Goal: Task Accomplishment & Management: Manage account settings

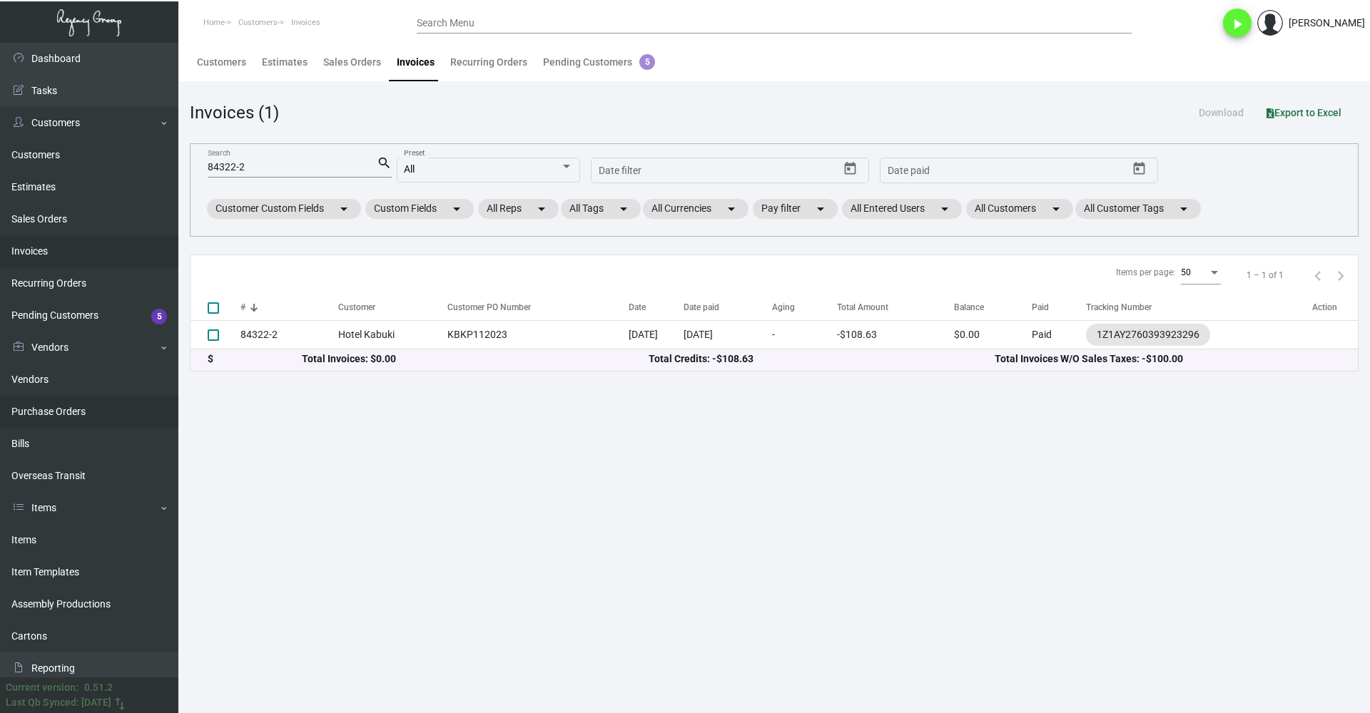
drag, startPoint x: 47, startPoint y: 433, endPoint x: 61, endPoint y: 410, distance: 27.5
click at [47, 433] on link "Bills" at bounding box center [89, 444] width 178 height 32
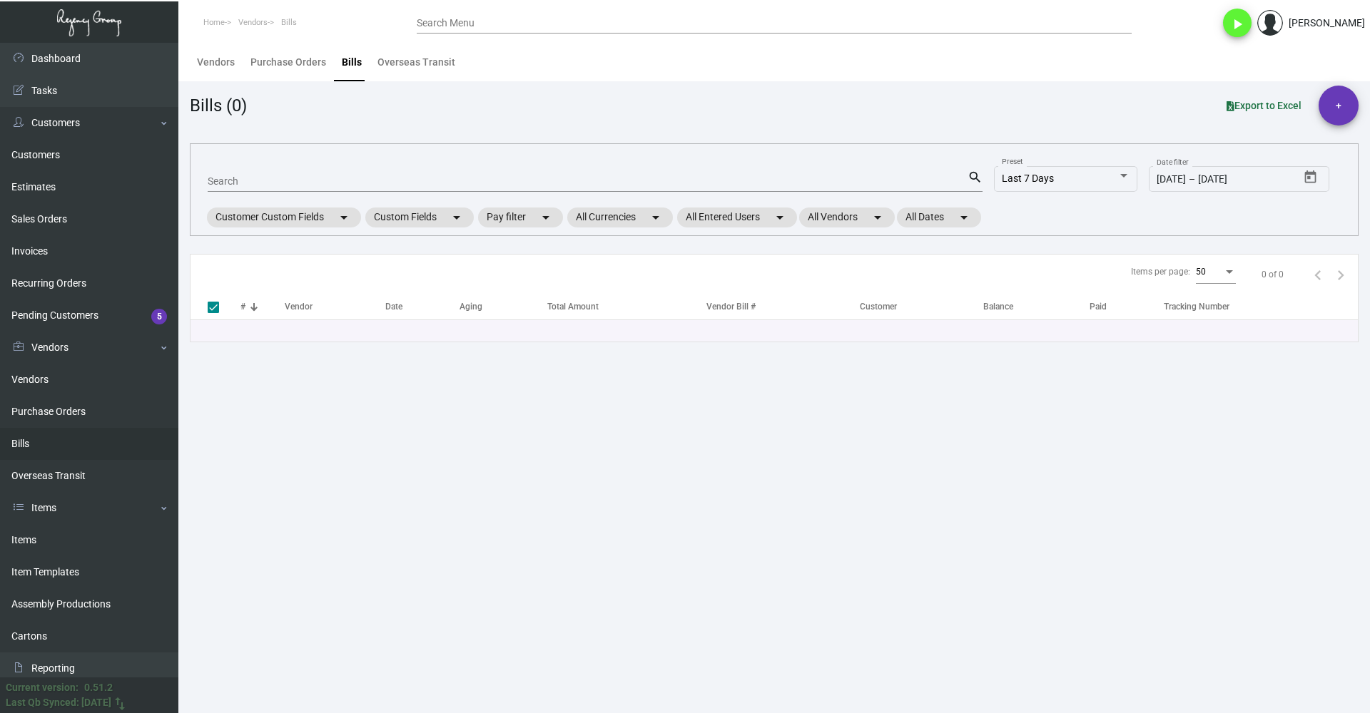
click at [280, 183] on input "Search" at bounding box center [588, 181] width 760 height 11
type input "offset"
checkbox input "false"
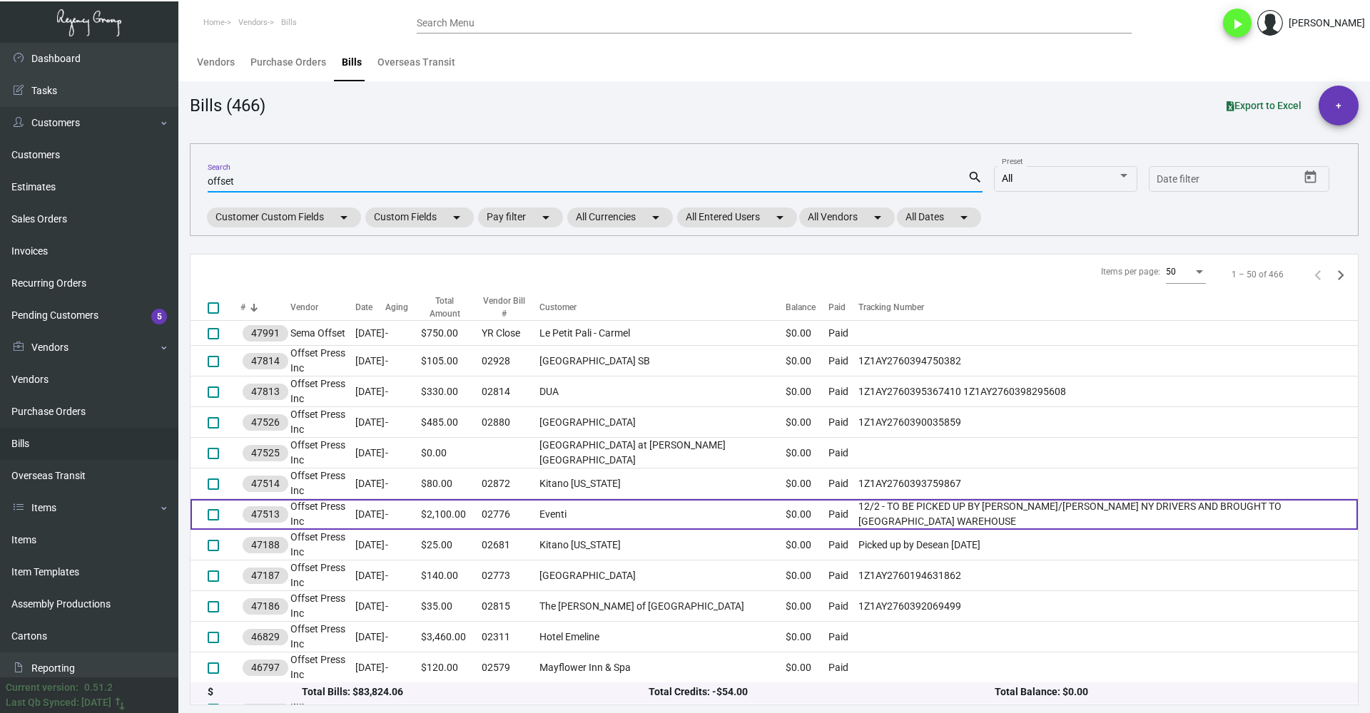
type input "offset"
click at [385, 499] on td "[DATE]" at bounding box center [370, 514] width 30 height 31
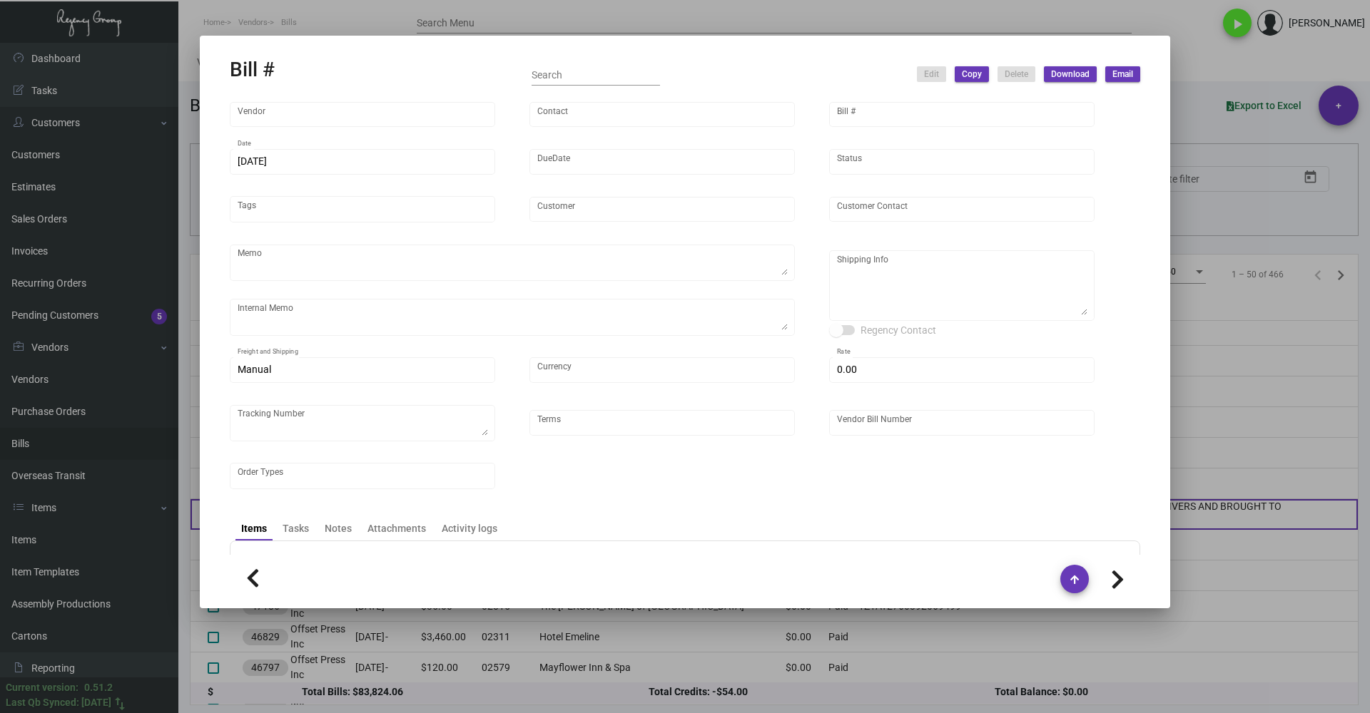
type input "Offset Press Inc"
type input "[PERSON_NAME] -"
type input "47513"
type input "[DATE]"
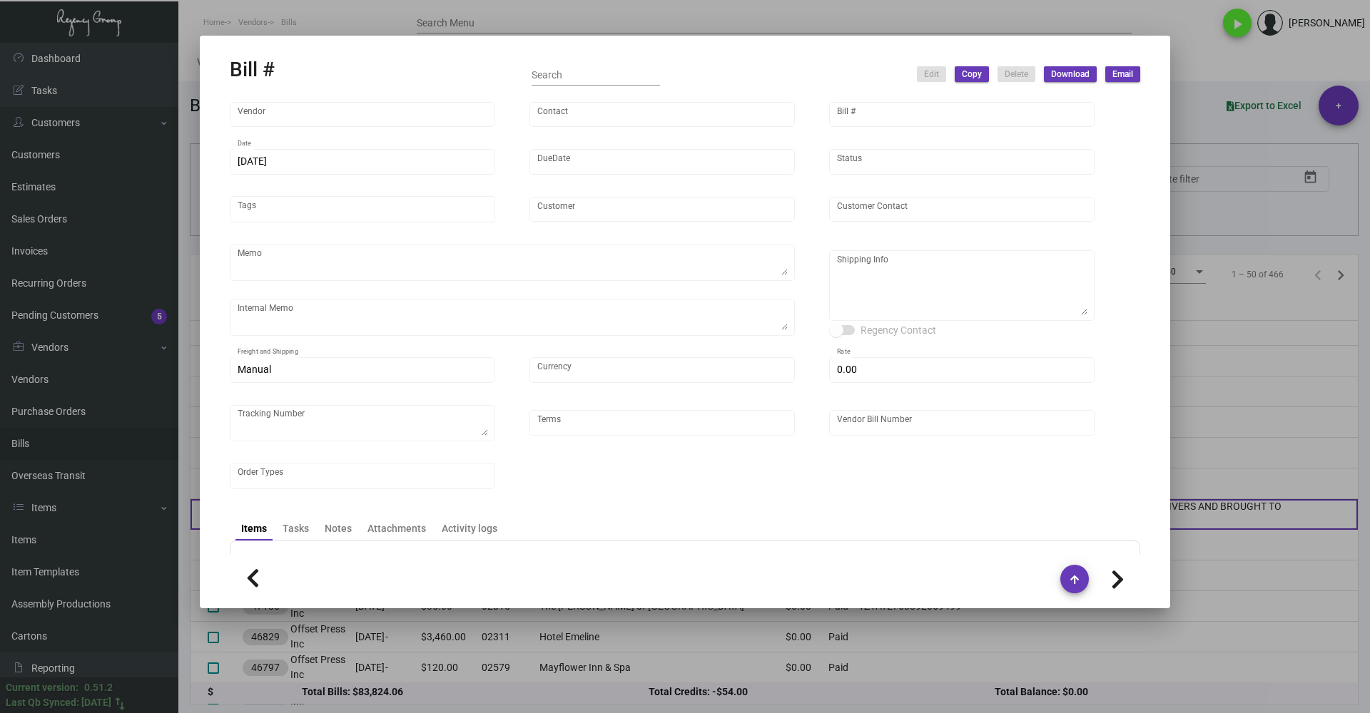
type input "Eventi"
type input "[PERSON_NAME]"
type textarea "“PLEASE SEND PDF PROOFS TO OUR ART TEAM; [EMAIL_ADDRESS][DOMAIN_NAME] WITH ME I…"
type textarea "12/2 - TO BE PICKED UP BY [PERSON_NAME]/[PERSON_NAME] NY DRIVERS AND BROUGHT TO…"
type textarea "Eventi - [PERSON_NAME] [STREET_ADDRESS][US_STATE]"
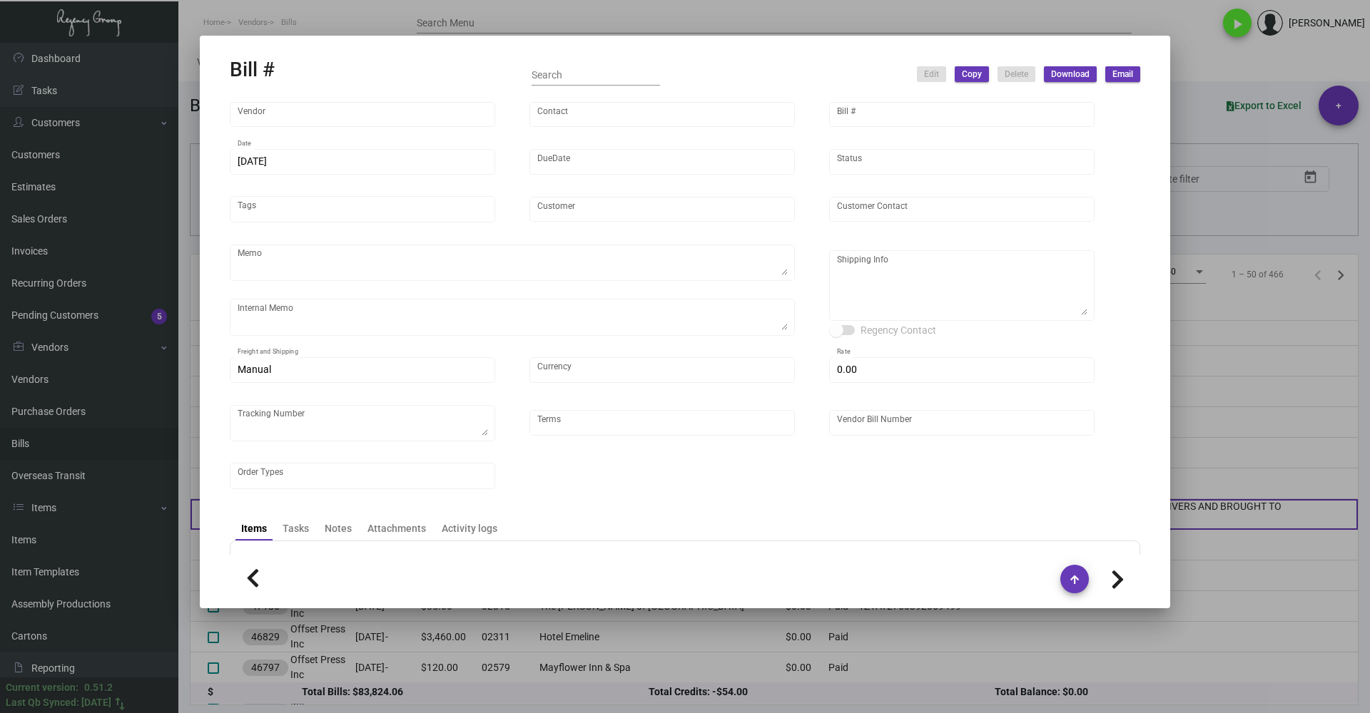
type input "United States Dollar $"
type input "$ 0.00"
type textarea "12/2 - TO BE PICKED UP BY [PERSON_NAME]/[PERSON_NAME] NY DRIVERS AND BROUGHT TO…"
type input "Net 30"
type input "02776"
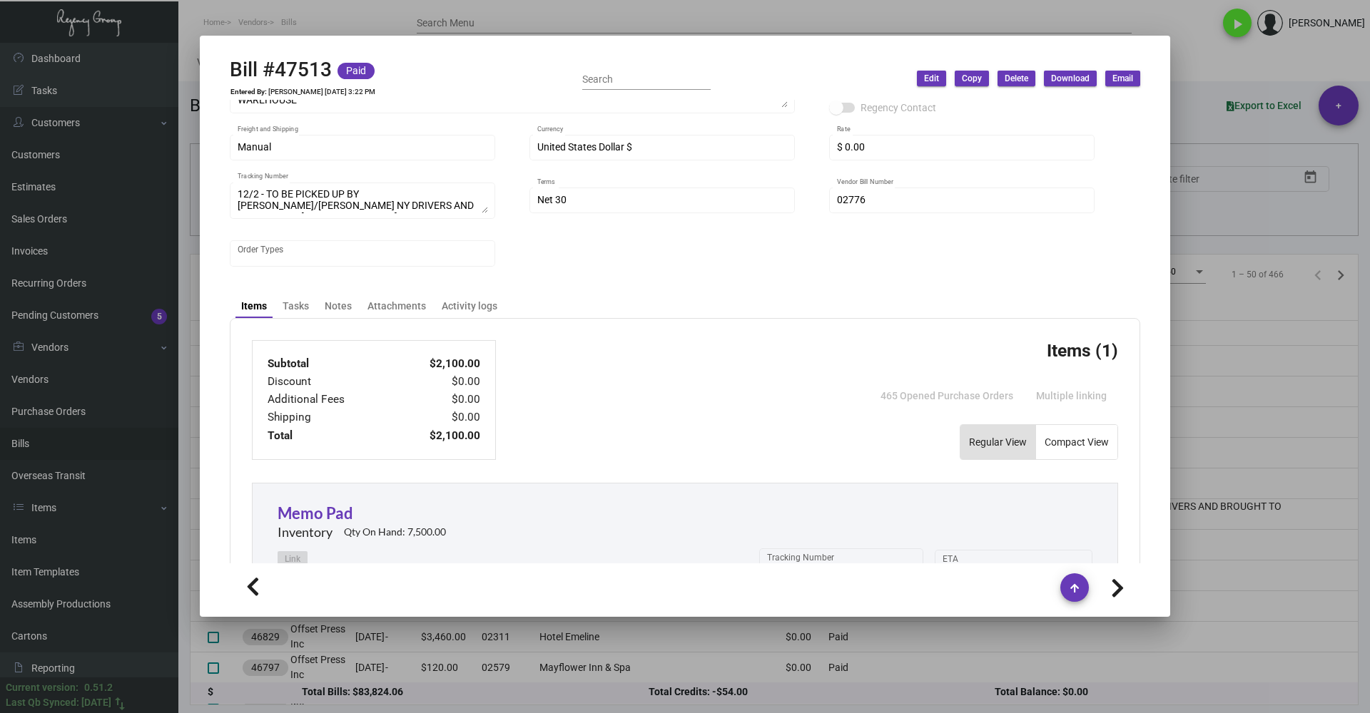
scroll to position [220, 0]
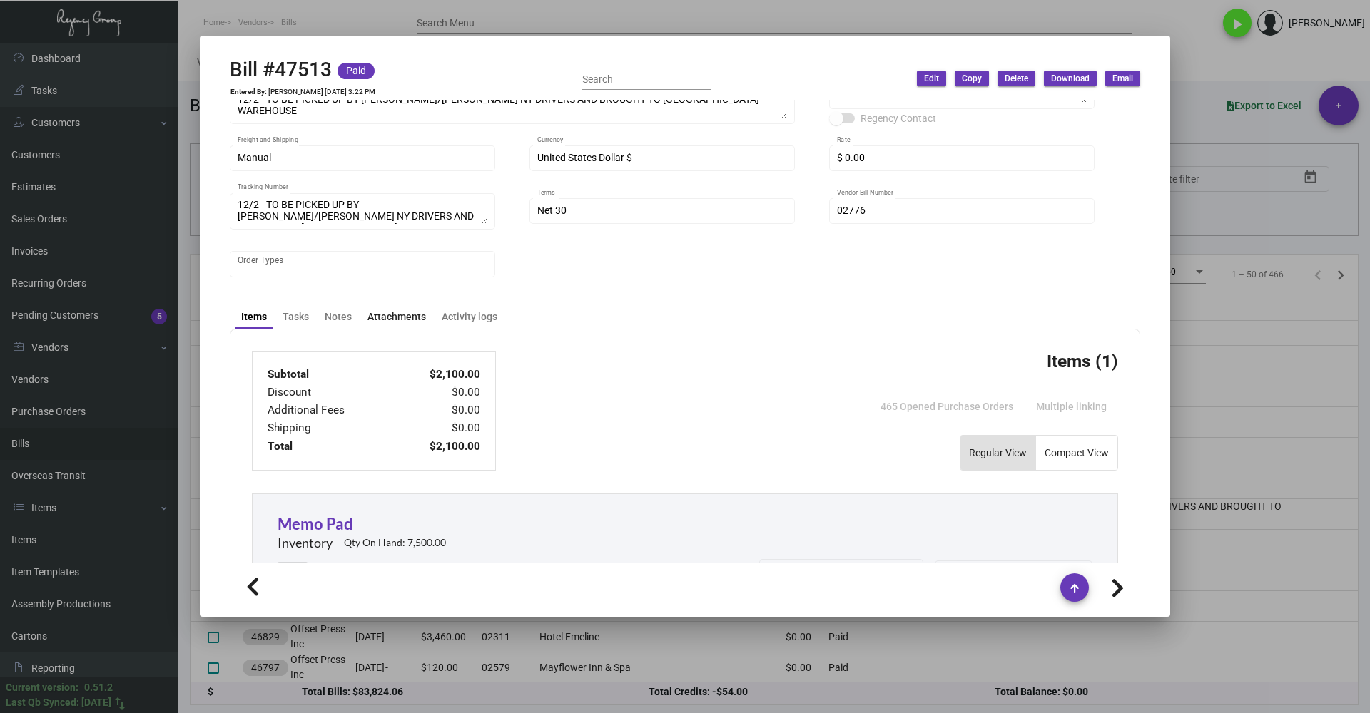
click at [395, 311] on div "Attachments" at bounding box center [396, 317] width 59 height 15
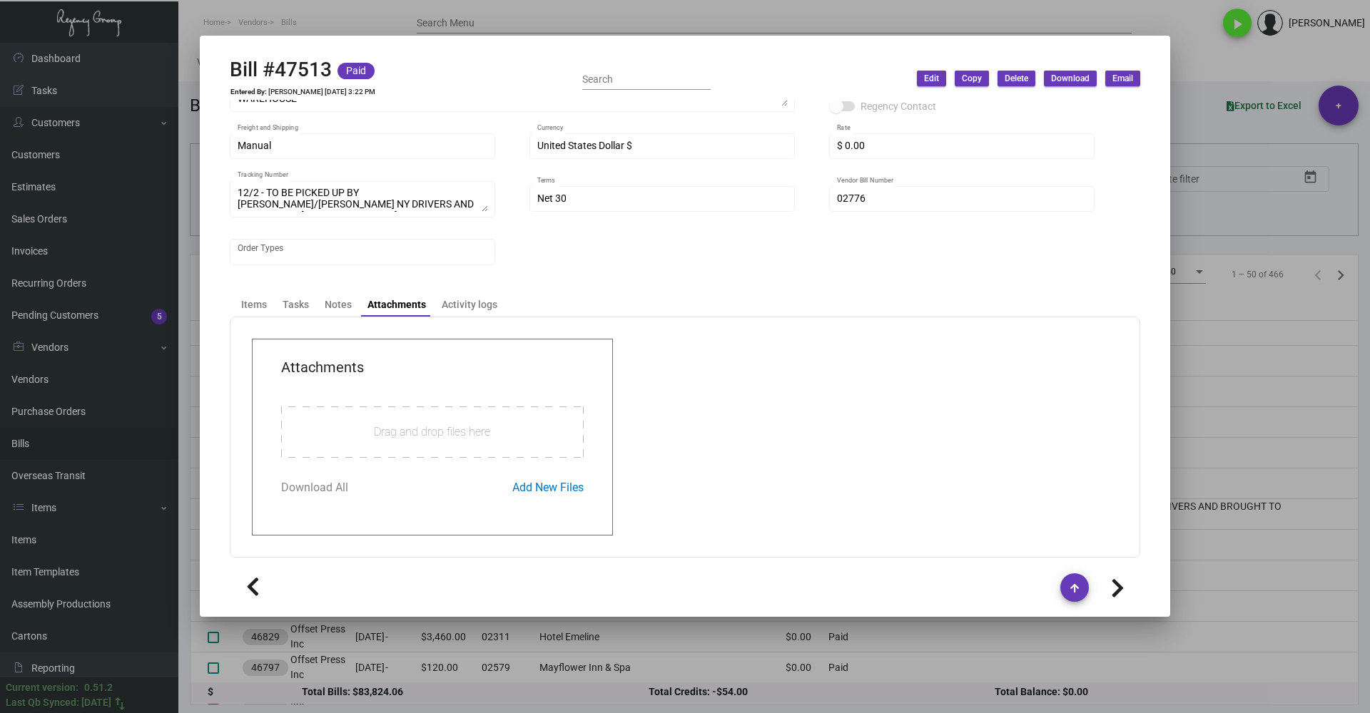
scroll to position [235, 0]
click at [256, 307] on div "Items" at bounding box center [254, 302] width 26 height 15
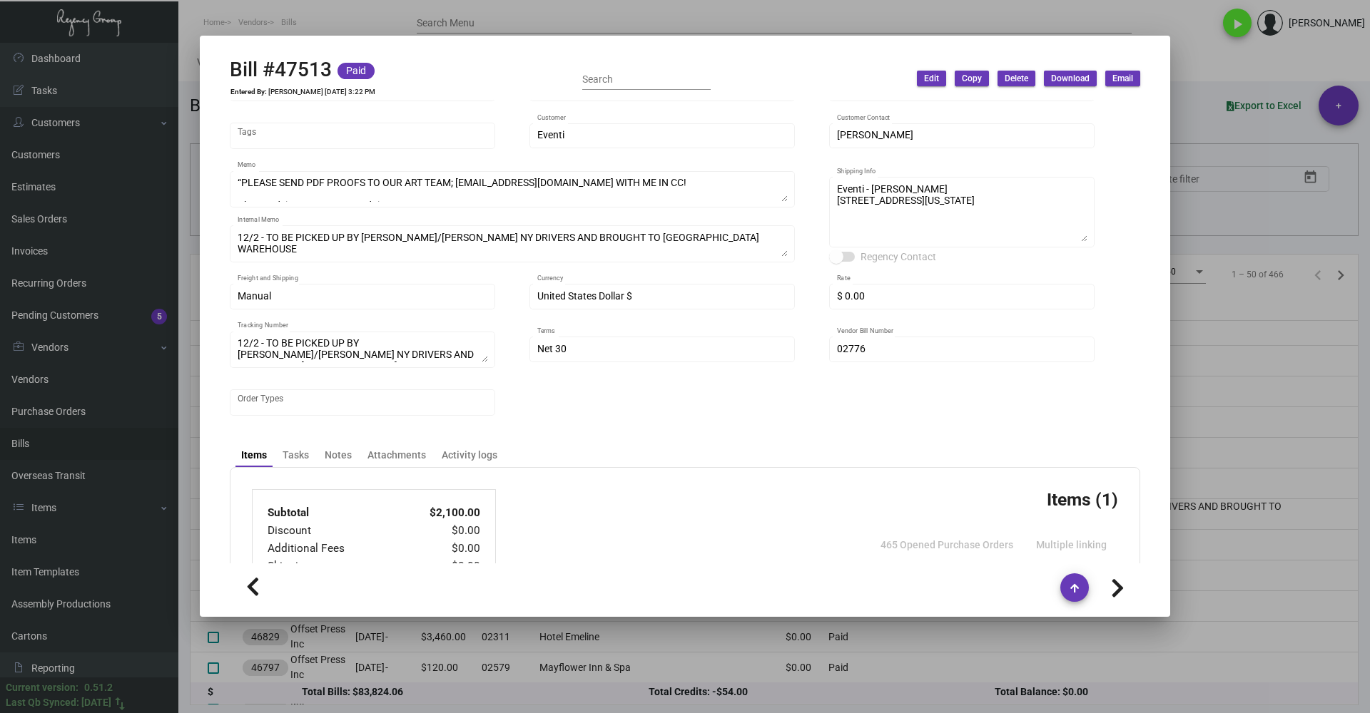
scroll to position [71, 0]
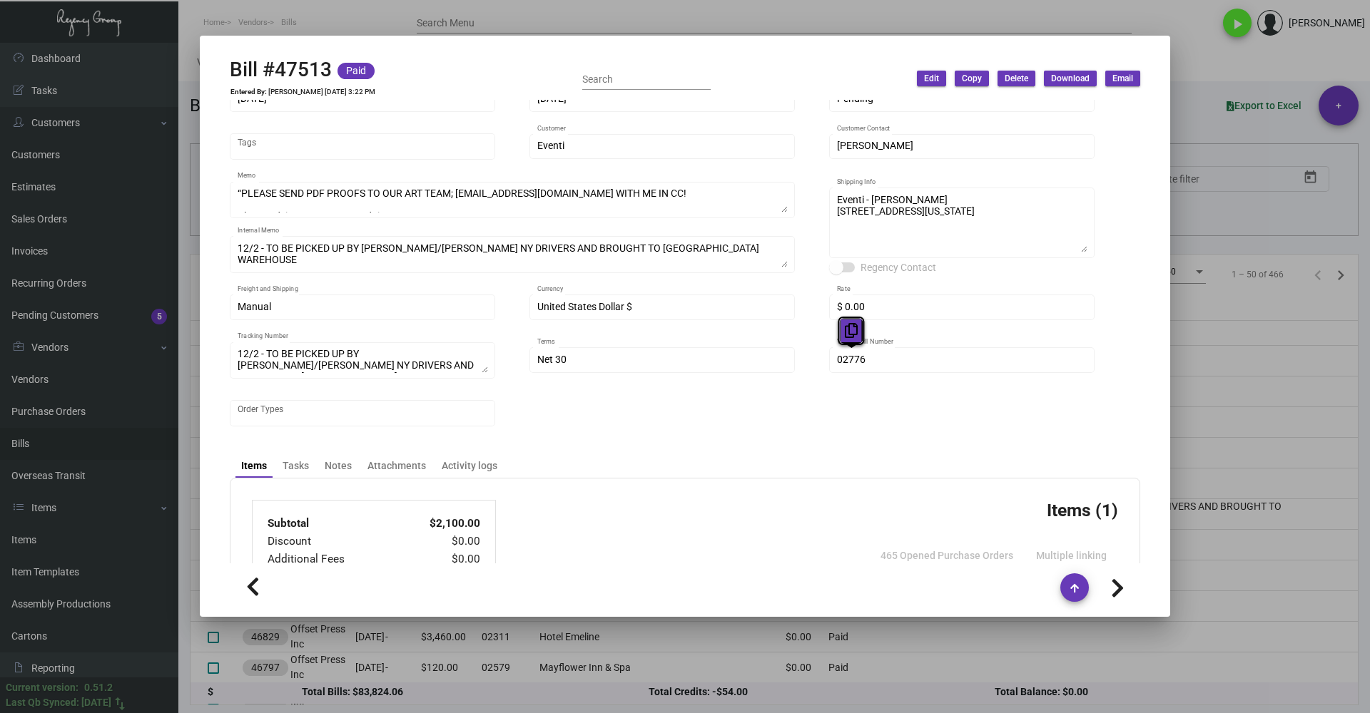
click at [857, 329] on icon at bounding box center [851, 330] width 13 height 15
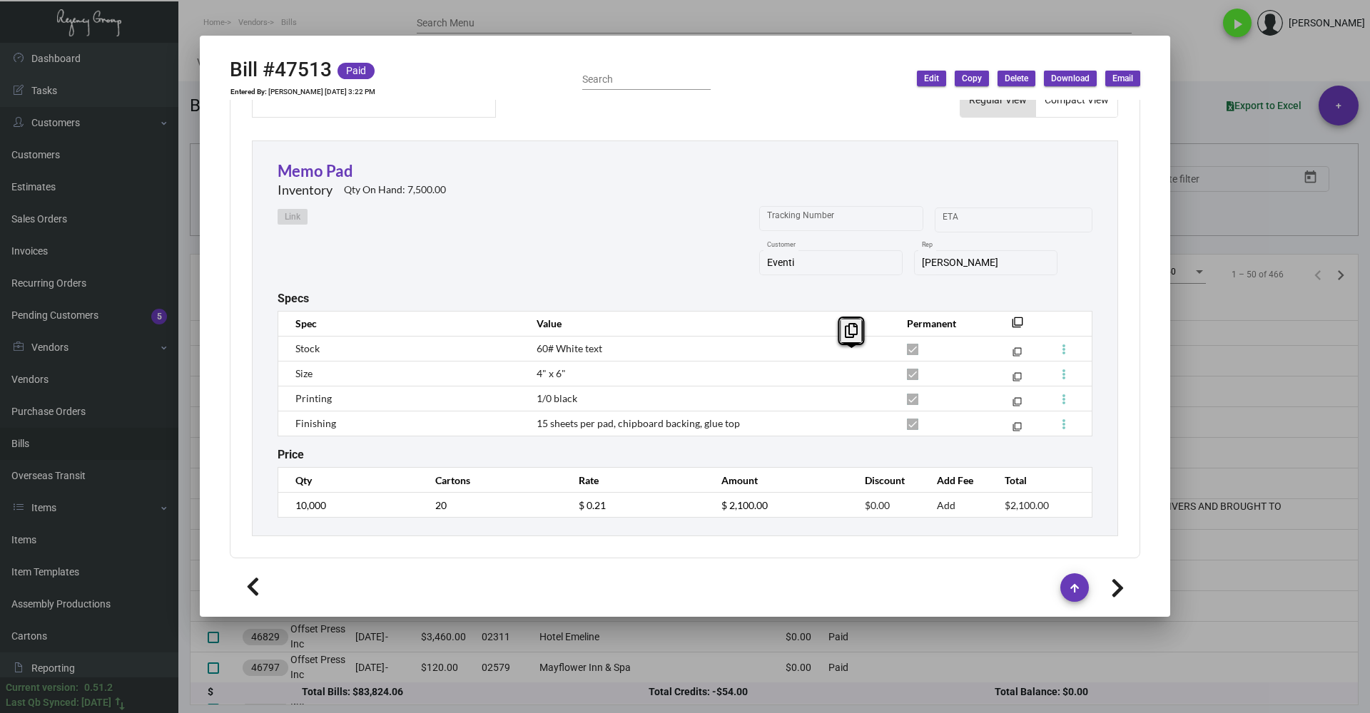
scroll to position [577, 0]
